Goal: Ask a question

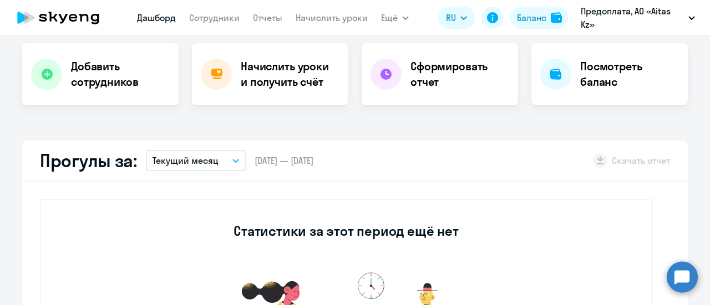
scroll to position [222, 0]
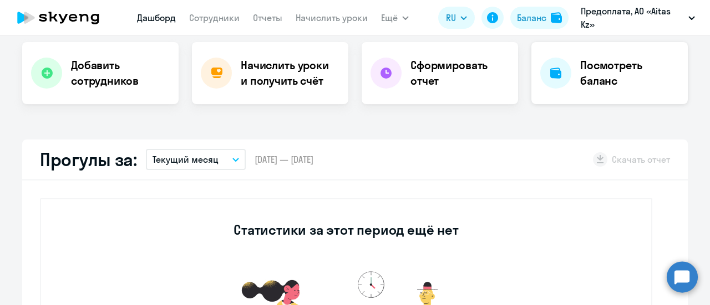
click at [611, 75] on h4 "Посмотреть баланс" at bounding box center [629, 73] width 99 height 31
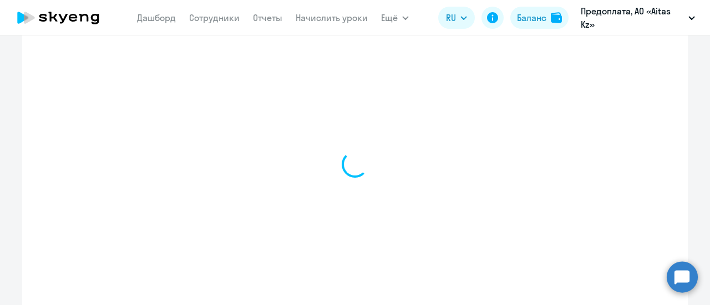
select select "english_adult_not_native_speaker"
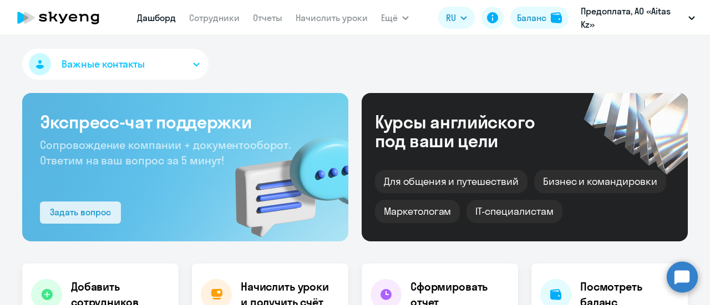
click at [81, 210] on div "Задать вопрос" at bounding box center [80, 212] width 61 height 13
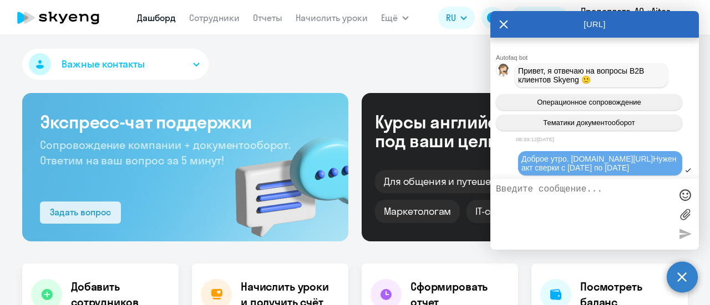
scroll to position [1997, 0]
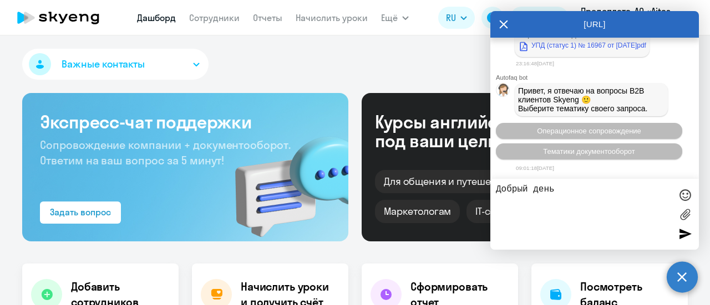
type textarea "Добрый день."
select select "30"
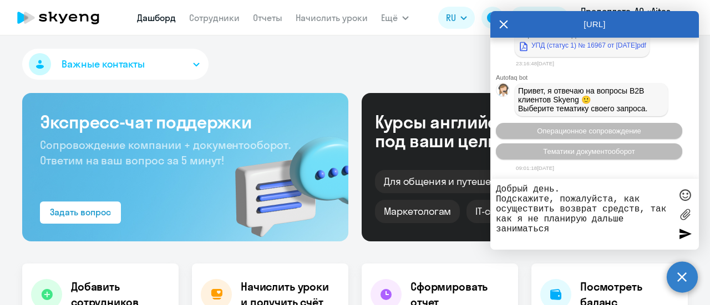
type textarea "Добрый день. Подскажите, пожалуйста, как осуществить возврат средств, так как я…"
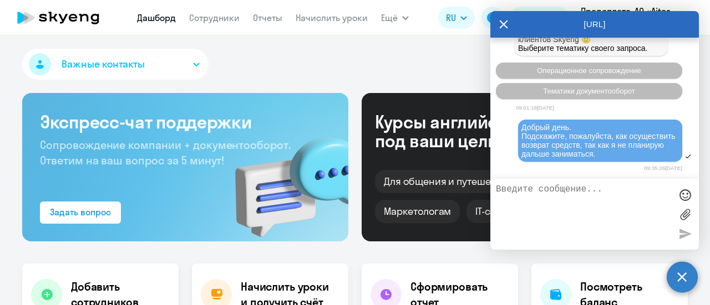
scroll to position [2240, 0]
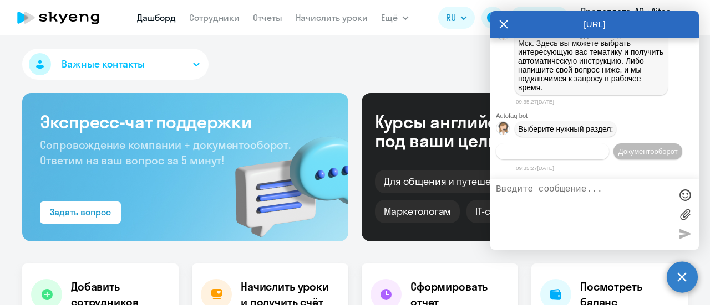
click at [604, 147] on span "Операционное сопровождение" at bounding box center [552, 151] width 104 height 8
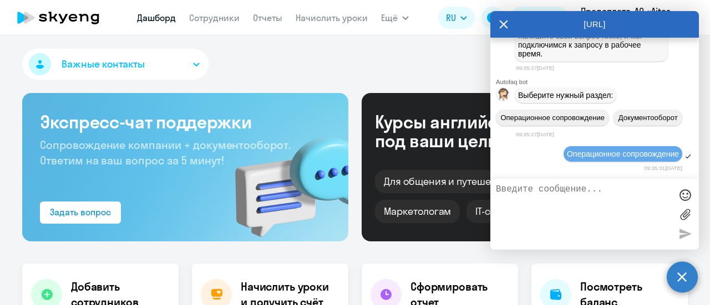
scroll to position [2340, 0]
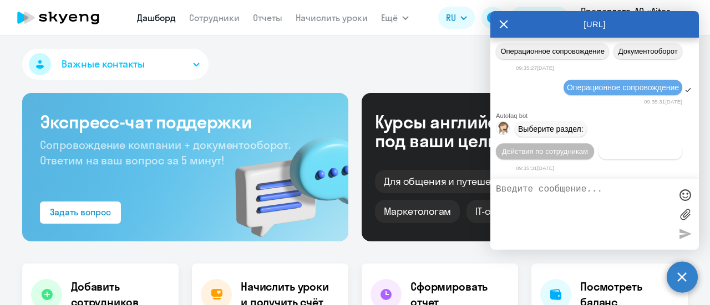
click at [605, 151] on span "Действия с балансом" at bounding box center [640, 151] width 72 height 8
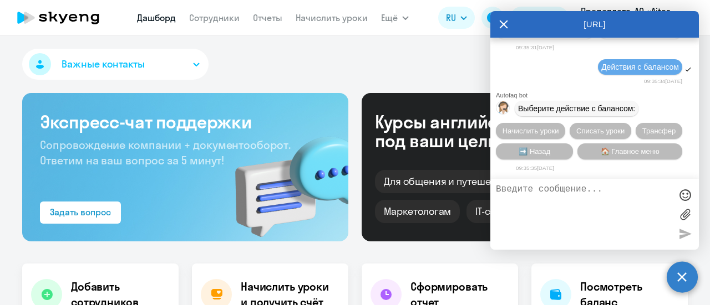
scroll to position [2462, 0]
click at [615, 155] on span "🏠 Главное меню" at bounding box center [629, 151] width 59 height 8
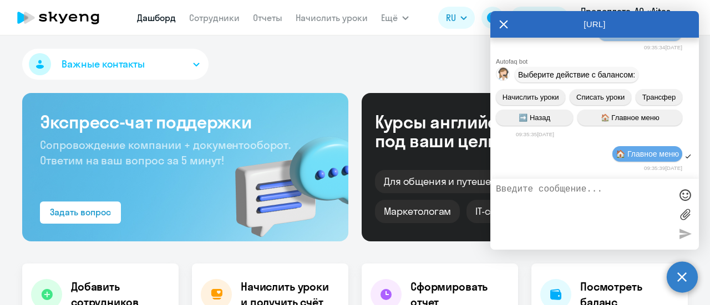
scroll to position [2564, 0]
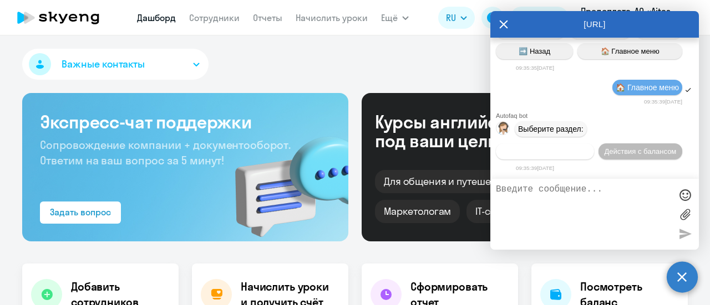
click at [570, 150] on span "Действия по сотрудникам" at bounding box center [545, 151] width 86 height 8
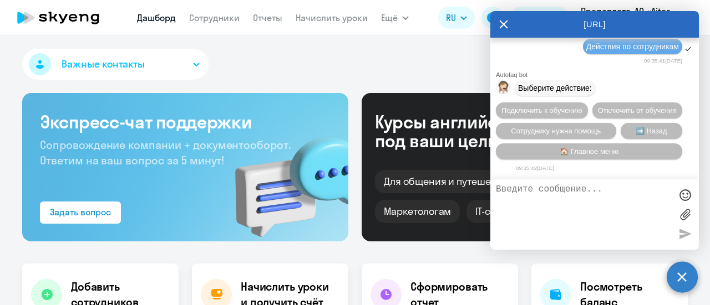
scroll to position [2728, 0]
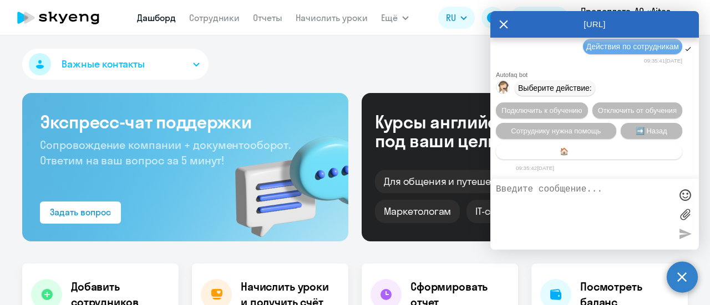
click at [600, 151] on span "🏠 Главное меню" at bounding box center [588, 151] width 59 height 8
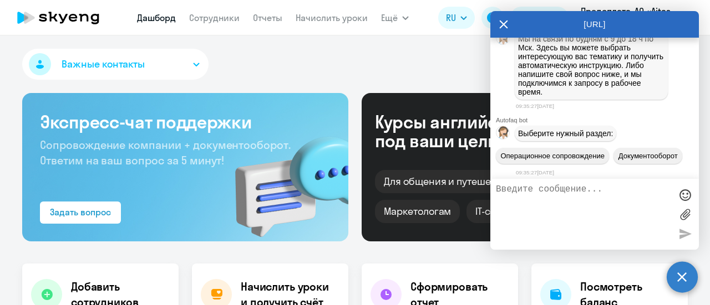
scroll to position [2109, 0]
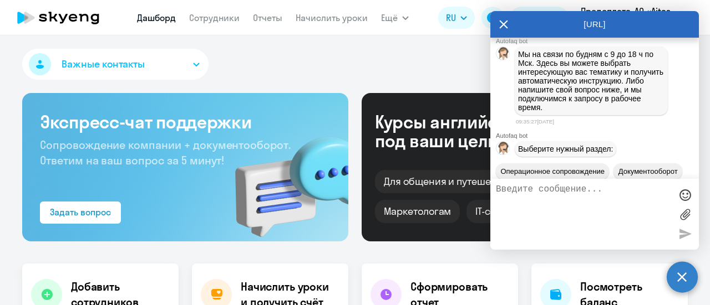
click at [547, 199] on textarea at bounding box center [583, 215] width 175 height 60
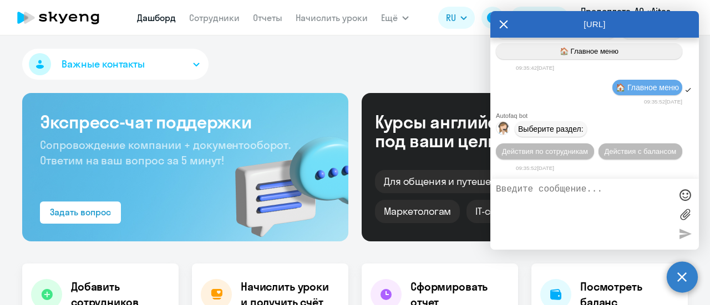
scroll to position [2830, 0]
click at [545, 154] on span "Действия по сотрудникам" at bounding box center [545, 151] width 86 height 8
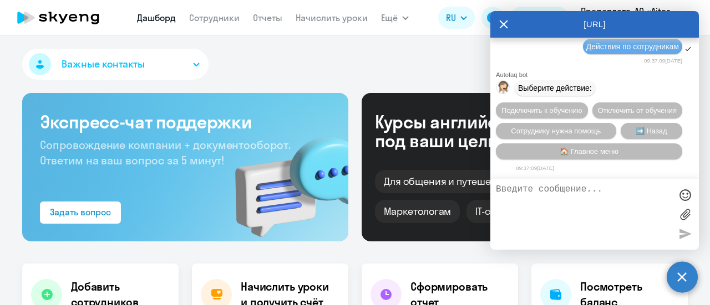
scroll to position [2994, 0]
click at [603, 103] on button "Отключить от обучения" at bounding box center [637, 111] width 90 height 16
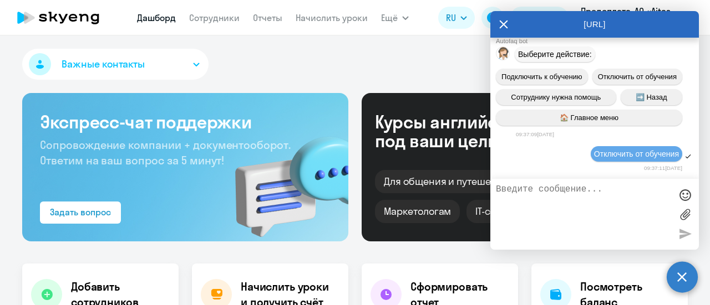
scroll to position [3137, 0]
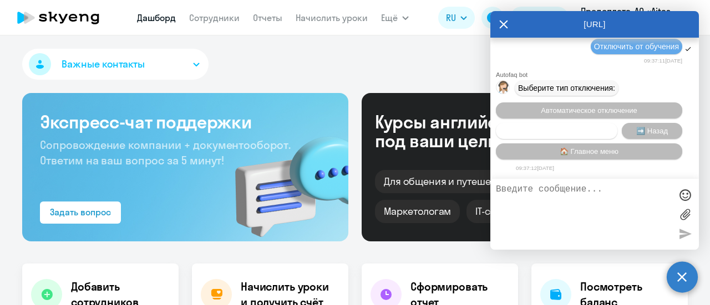
click at [554, 131] on span "Запланировать отключение" at bounding box center [556, 131] width 93 height 8
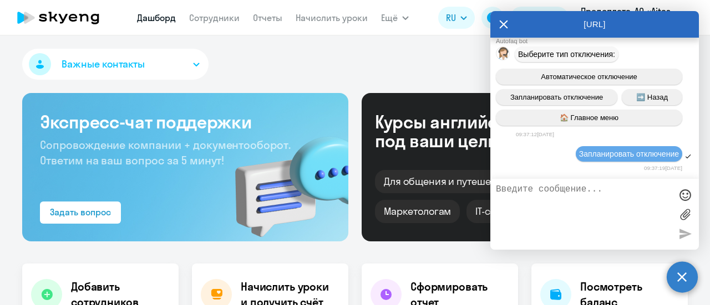
scroll to position [3171, 0]
